Goal: Communication & Community: Connect with others

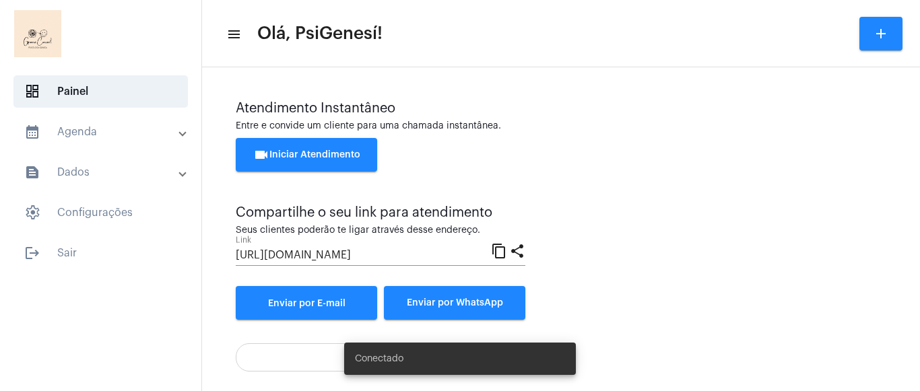
click at [331, 161] on button "videocam Iniciar Atendimento" at bounding box center [306, 155] width 141 height 34
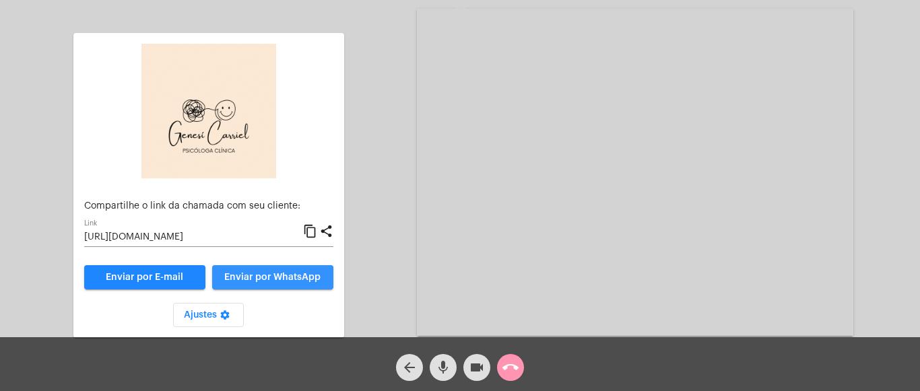
click at [282, 272] on button "Enviar por WhatsApp" at bounding box center [272, 277] width 121 height 24
